Goal: Find specific page/section: Find specific page/section

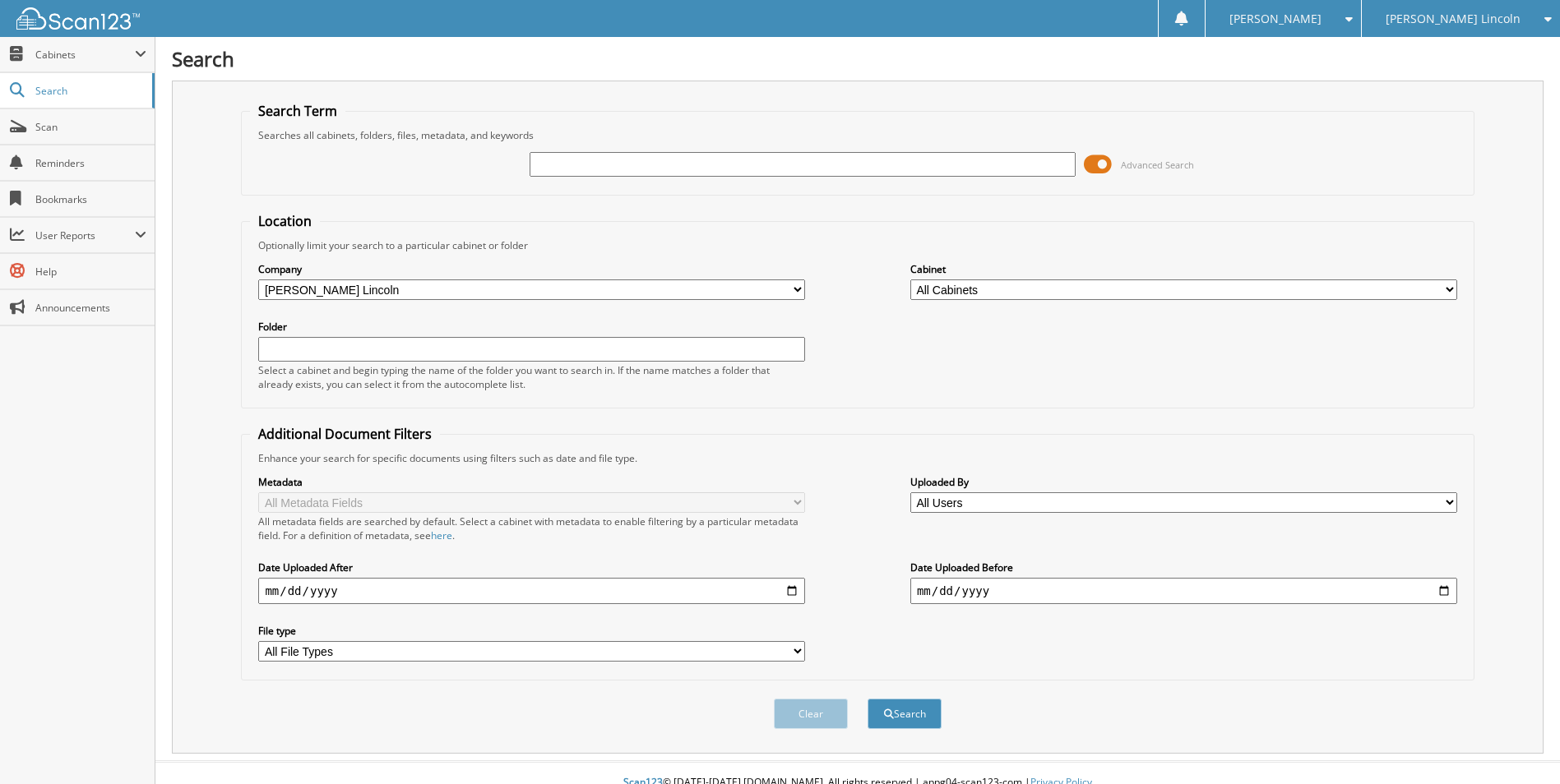
click at [615, 161] on input "text" at bounding box center [803, 163] width 547 height 24
type input "524527"
click at [868, 699] on button "Search" at bounding box center [905, 714] width 74 height 30
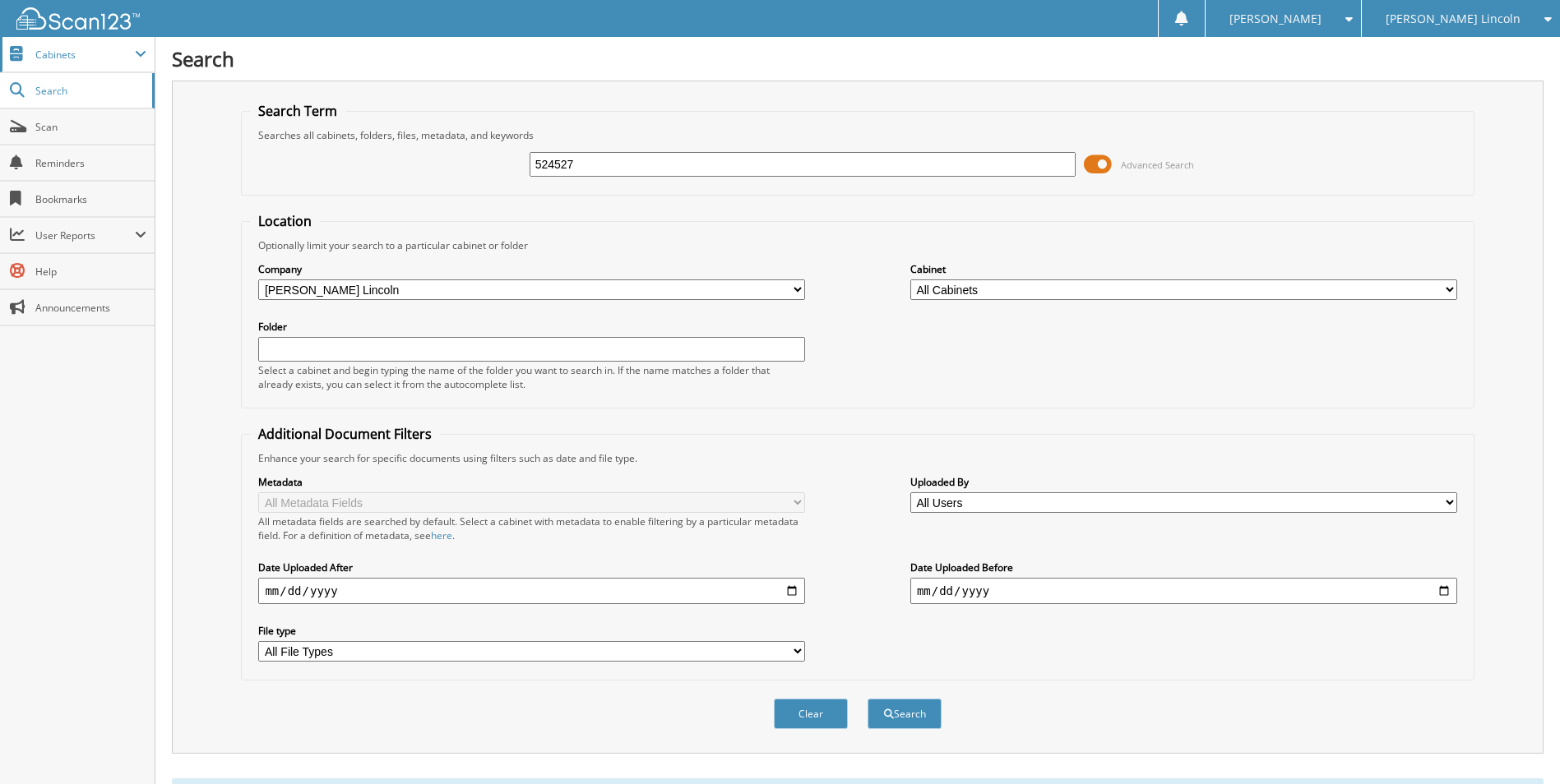
click at [49, 53] on span "Cabinets" at bounding box center [85, 55] width 100 height 14
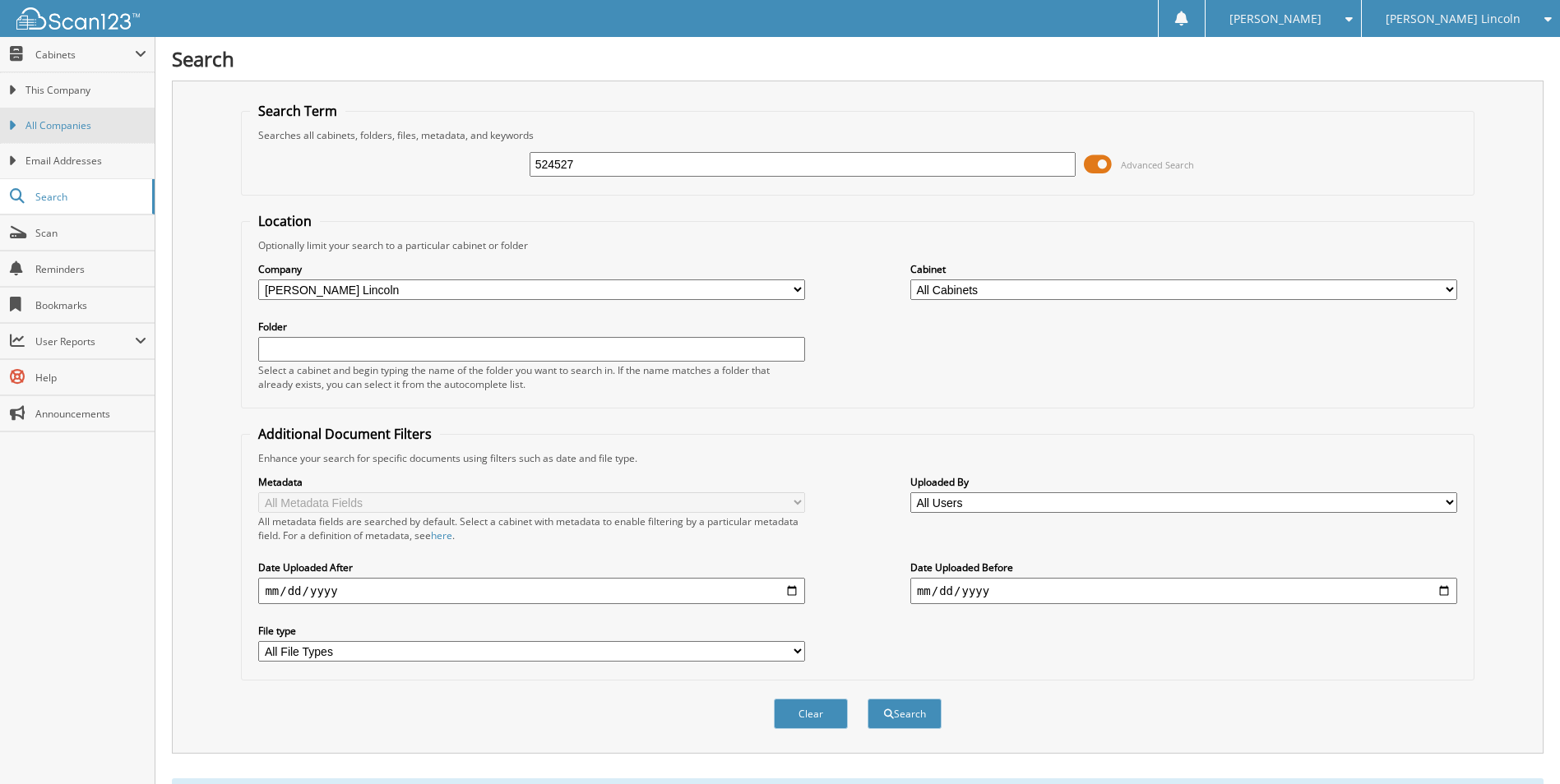
click at [21, 125] on link "All Companies" at bounding box center [77, 125] width 155 height 35
click at [30, 93] on span "This Company" at bounding box center [85, 90] width 120 height 15
